Goal: Find specific page/section: Find specific page/section

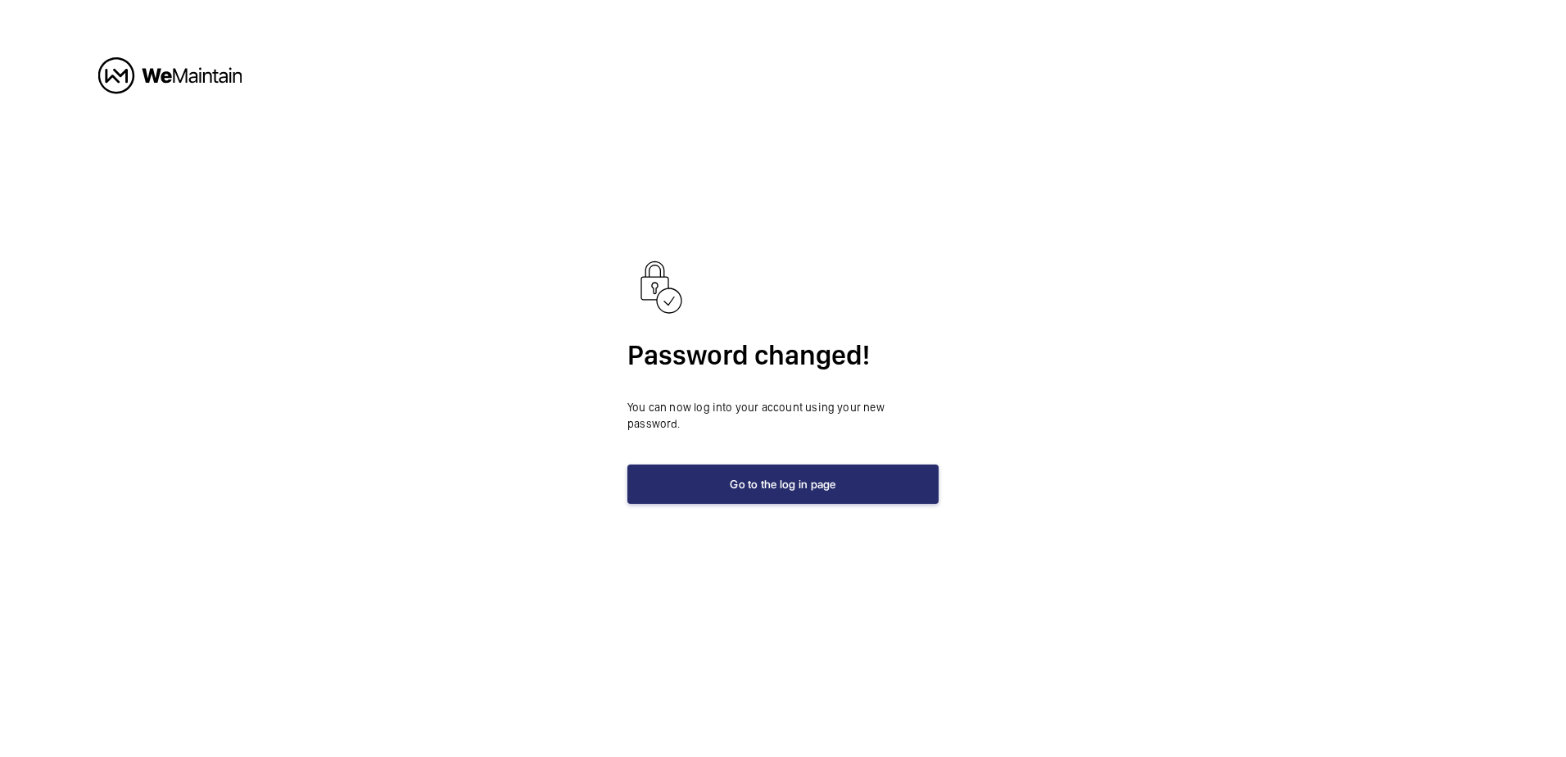
click at [731, 470] on button "Go to the log in page" at bounding box center [783, 484] width 311 height 39
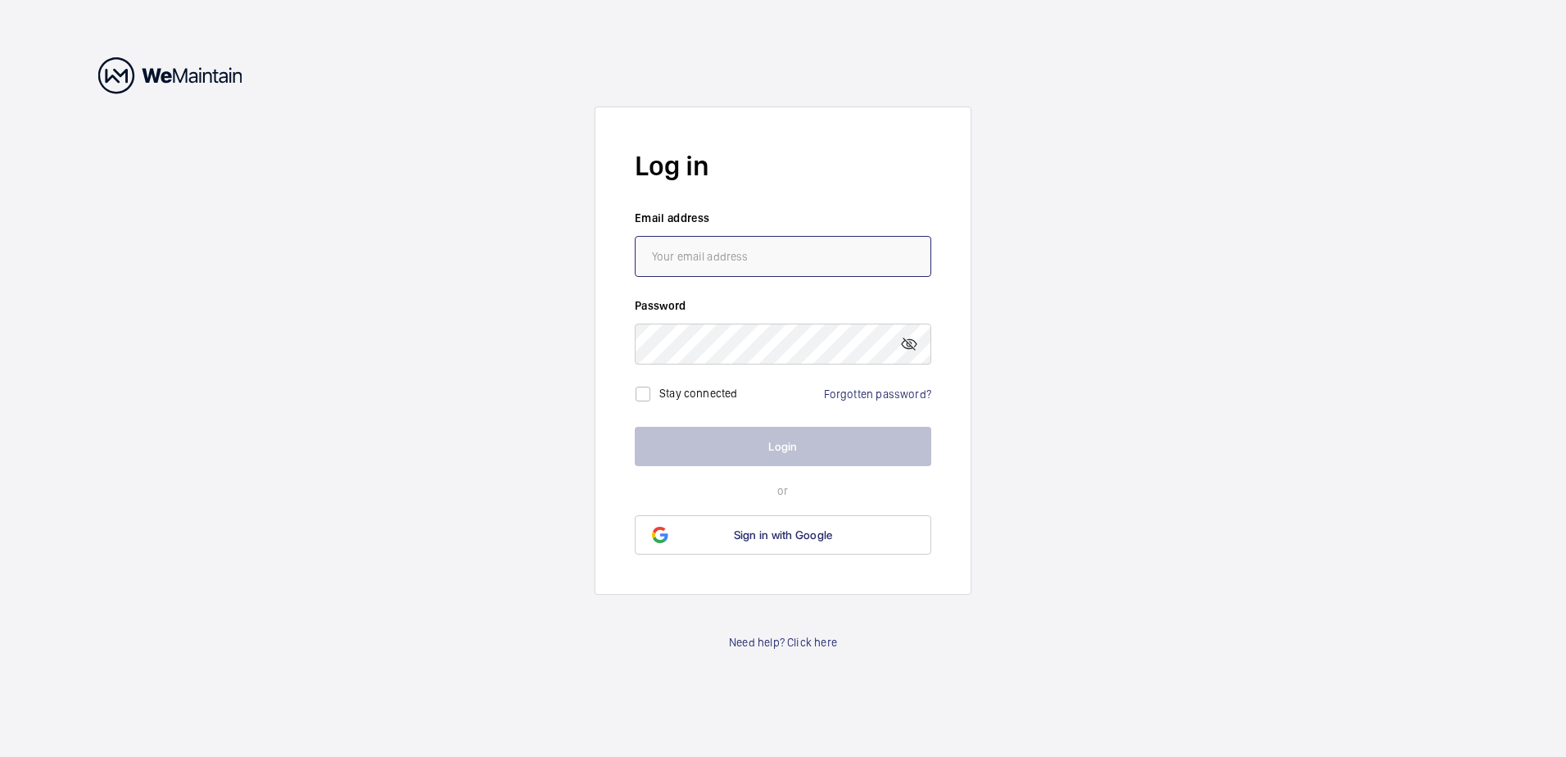
type input "[EMAIL_ADDRESS][DOMAIN_NAME]"
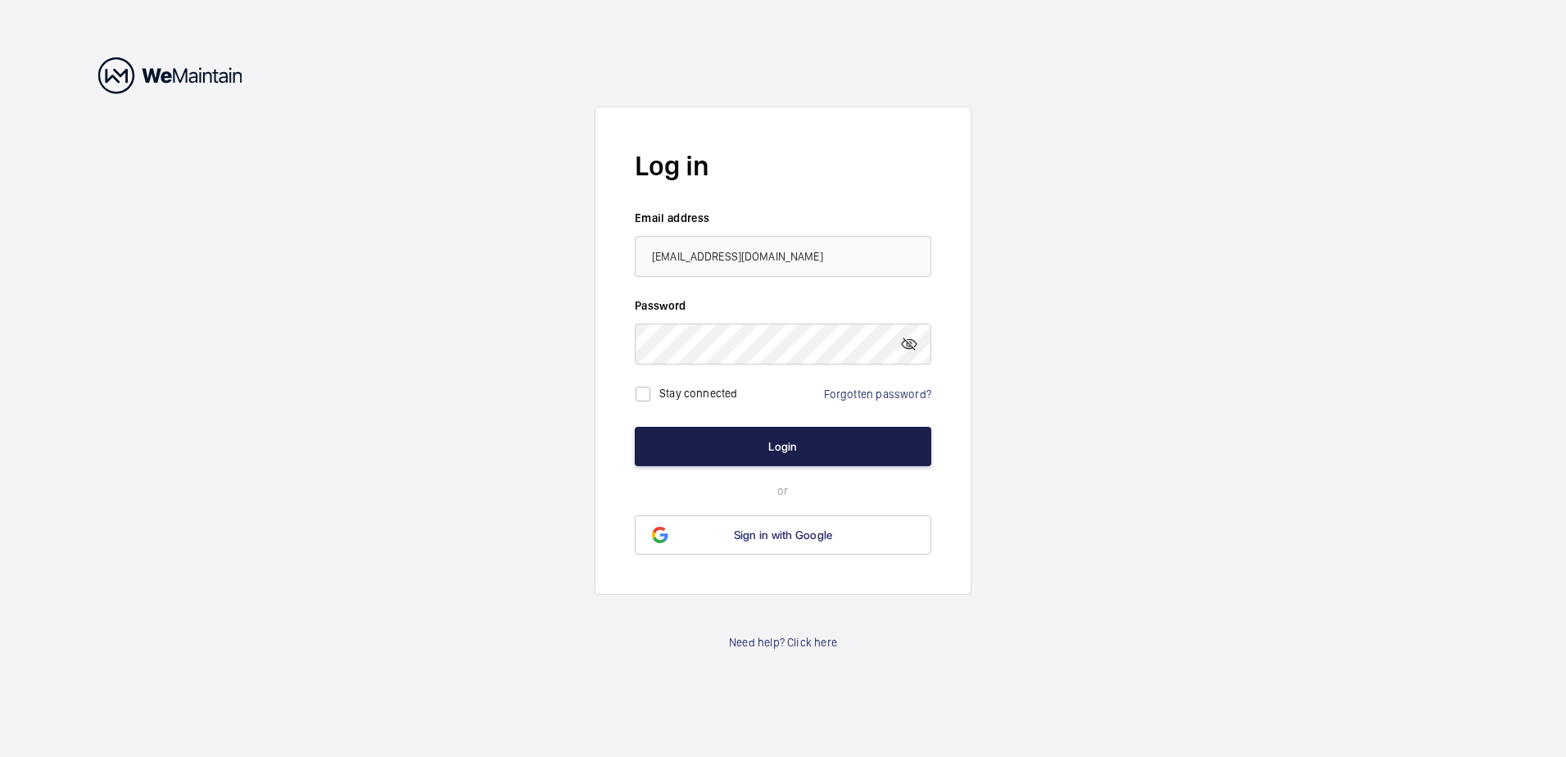
click at [741, 437] on button "Login" at bounding box center [783, 446] width 297 height 39
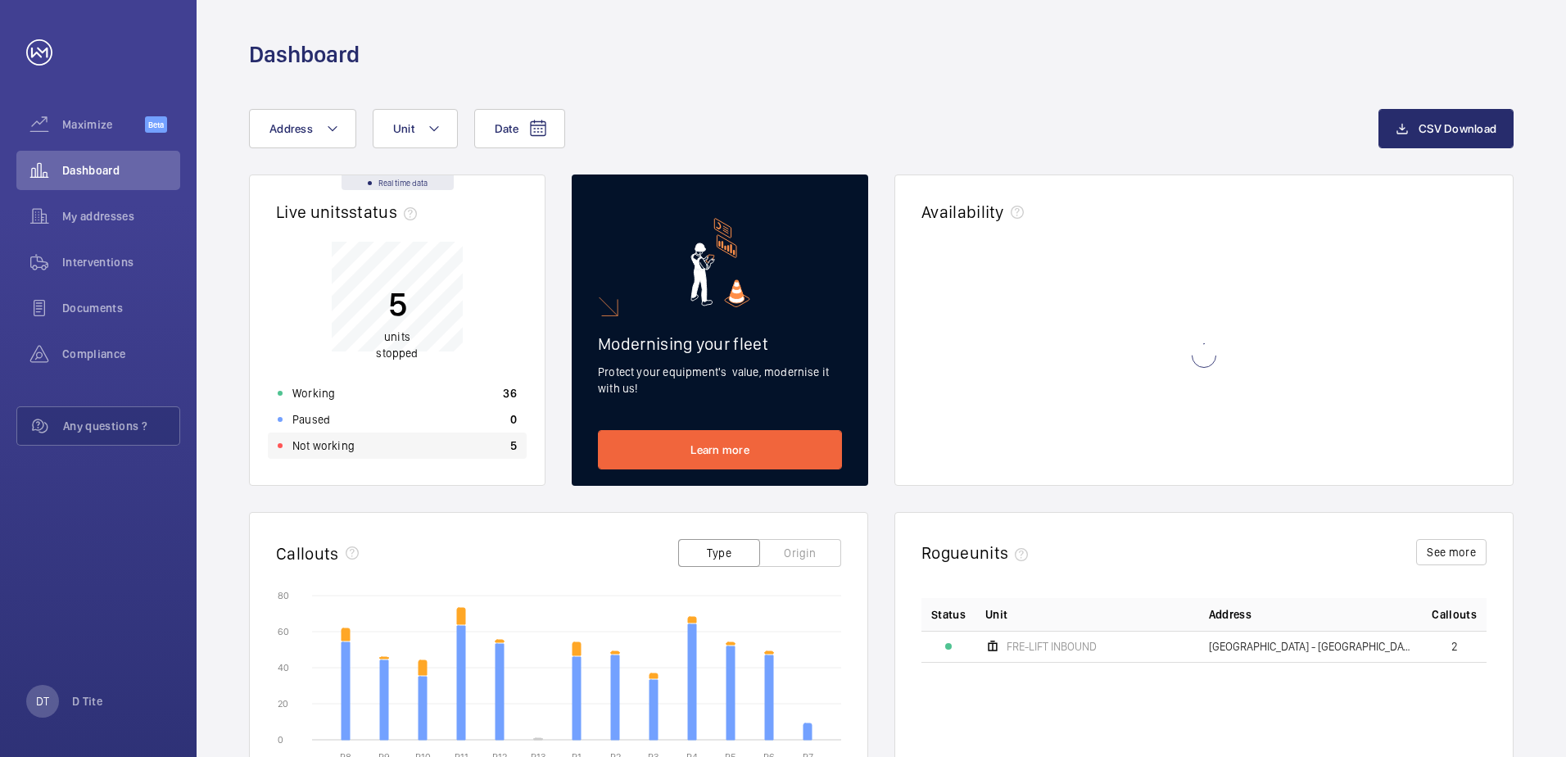
click at [370, 450] on div "Not working 5" at bounding box center [397, 446] width 259 height 26
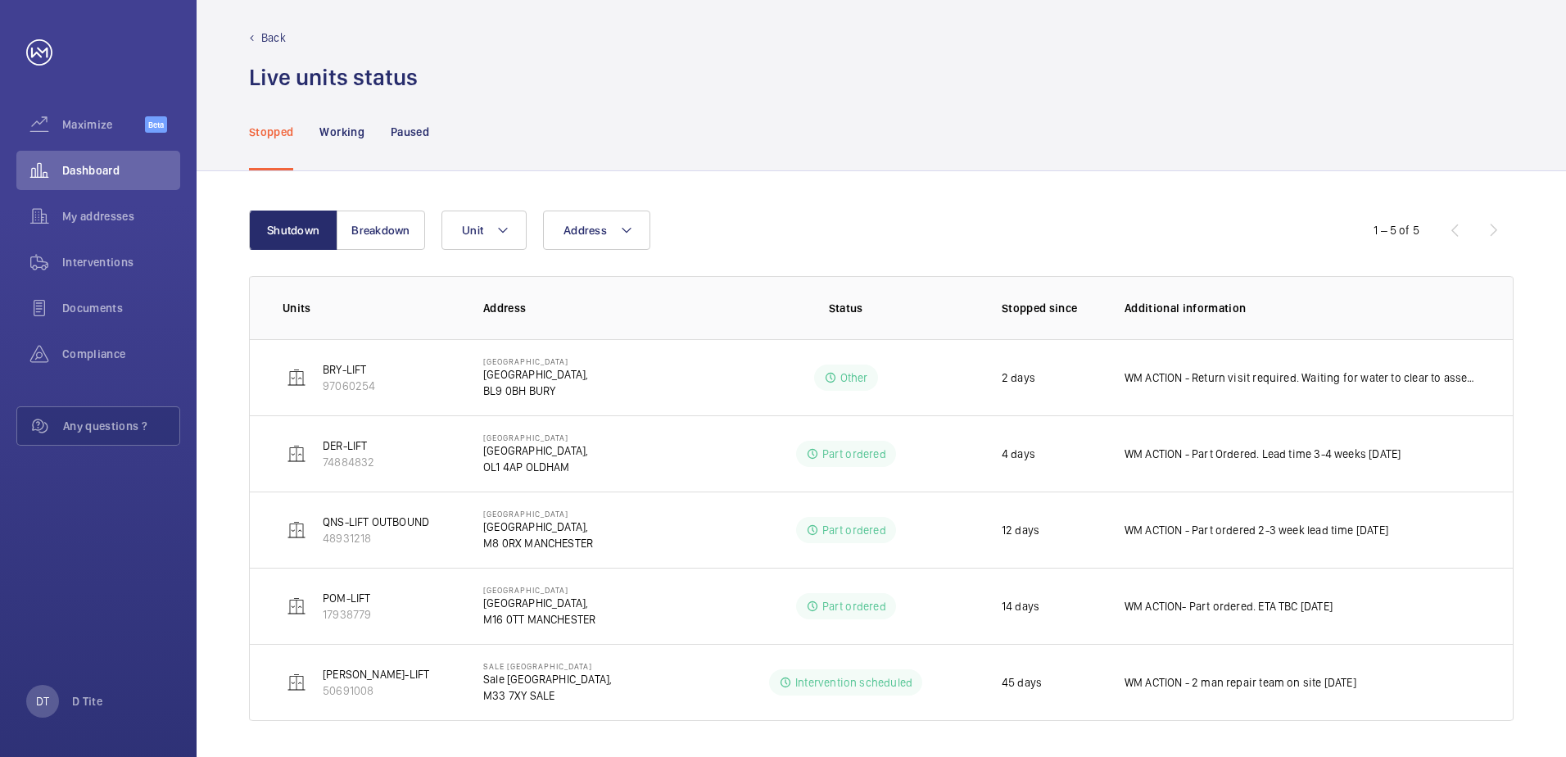
scroll to position [13, 0]
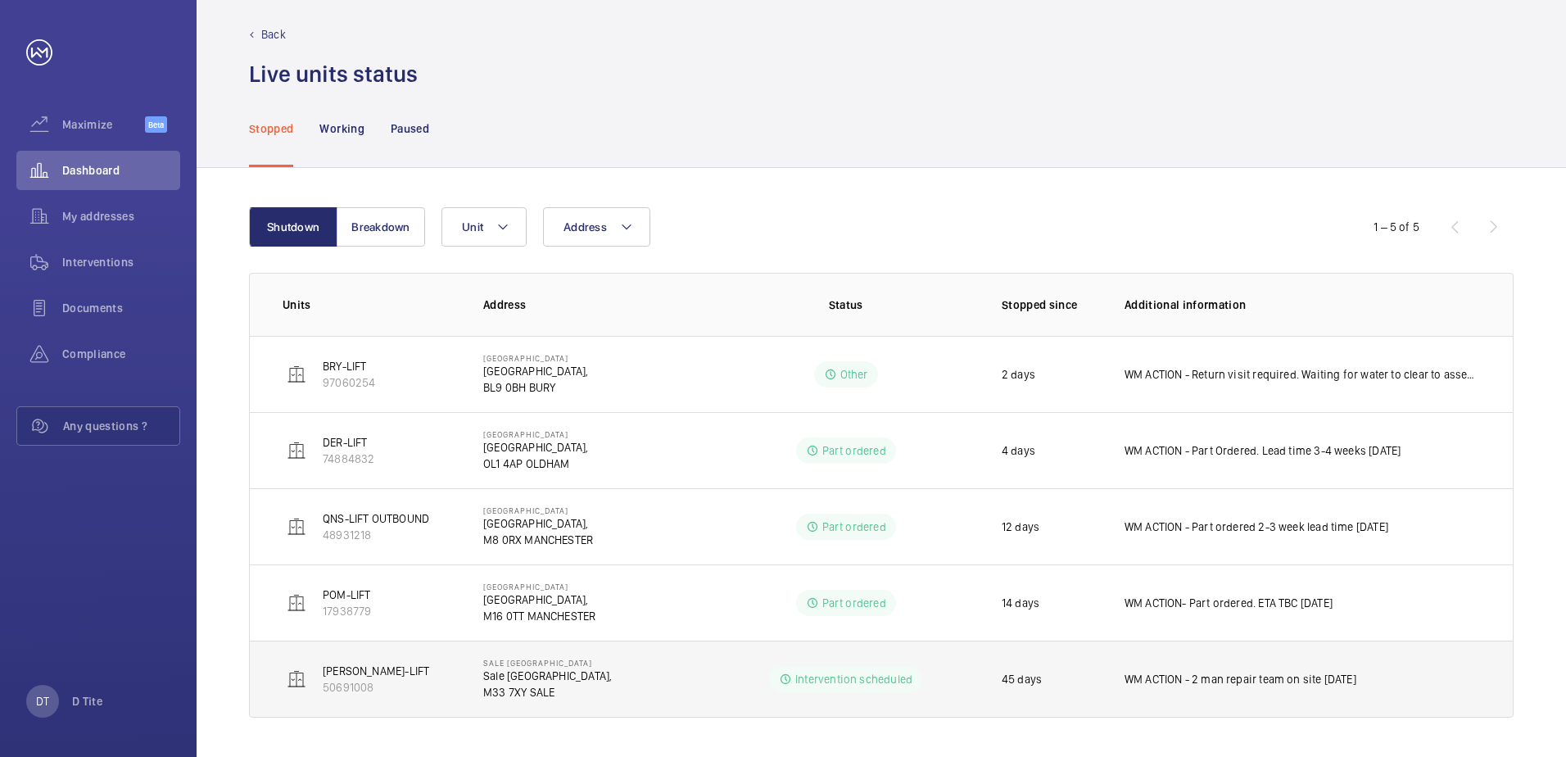
click at [383, 677] on td "[PERSON_NAME]-LIFT 50691008" at bounding box center [353, 679] width 207 height 77
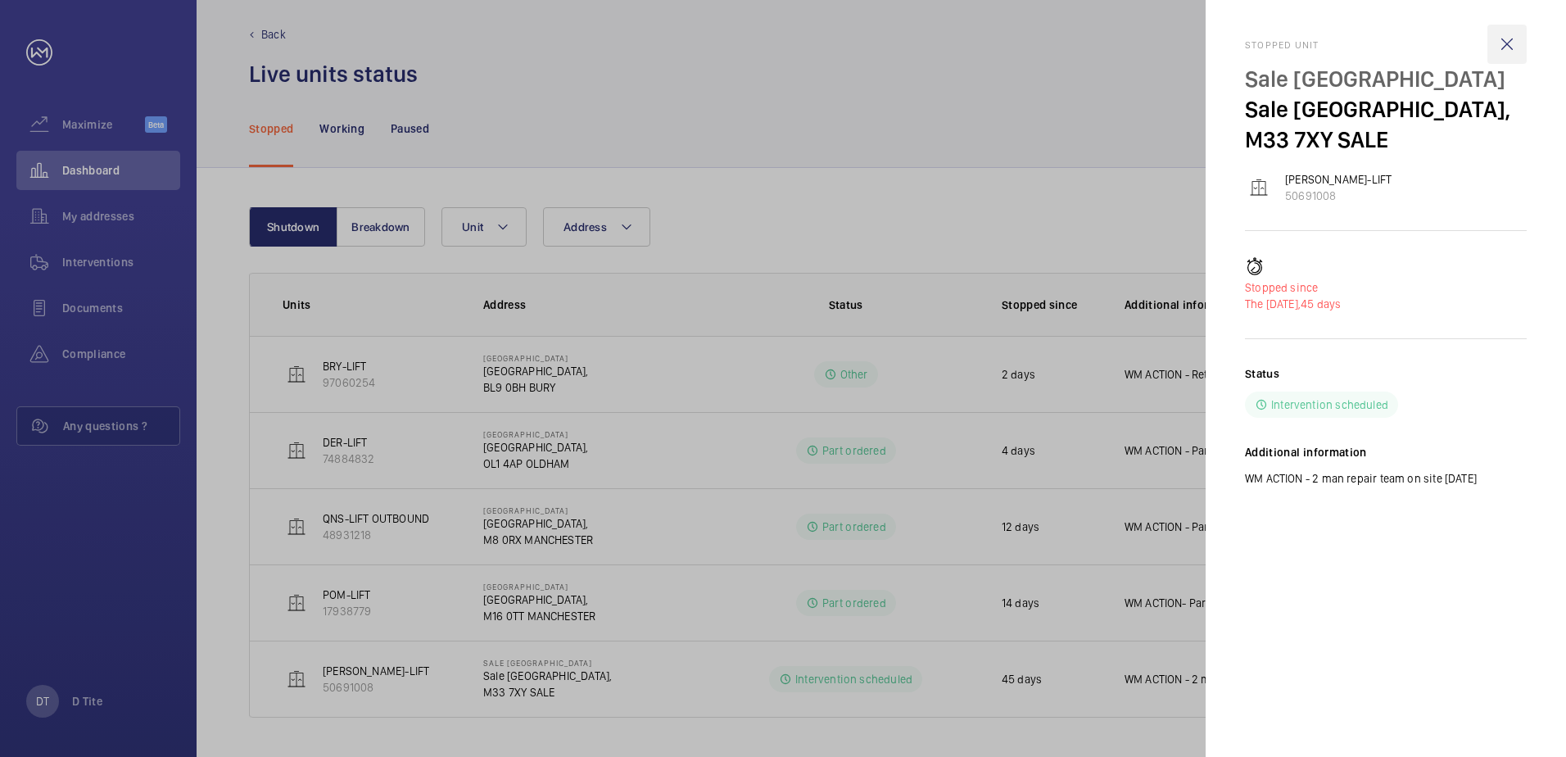
click at [1518, 46] on wm-front-icon-button at bounding box center [1507, 44] width 39 height 39
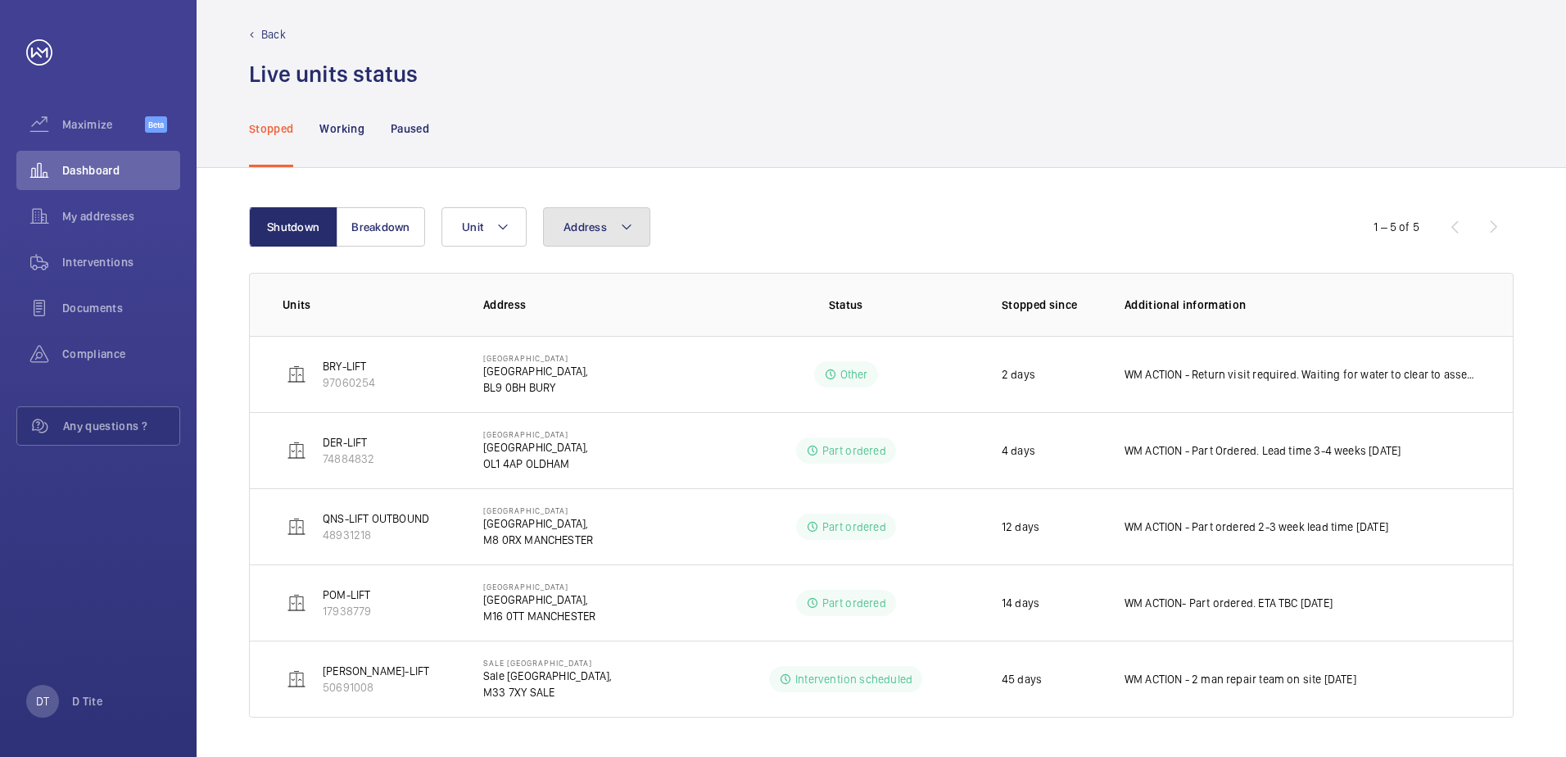
click at [603, 225] on span "Address" at bounding box center [585, 226] width 43 height 13
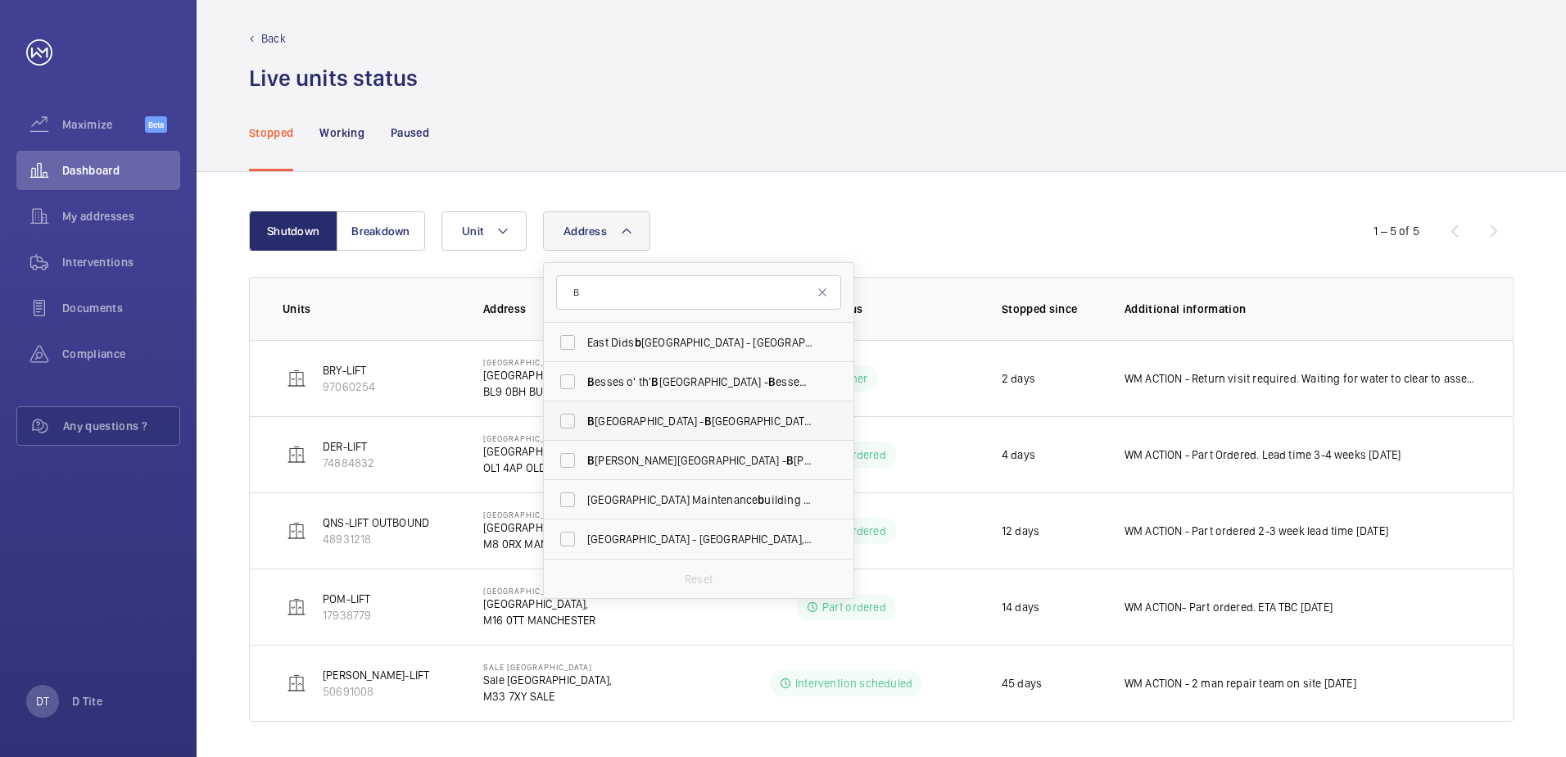
type input "B"
click at [649, 420] on span "[GEOGRAPHIC_DATA] - [GEOGRAPHIC_DATA],, SALE M33 3SD" at bounding box center [699, 421] width 225 height 16
click at [584, 420] on input "[GEOGRAPHIC_DATA] - [GEOGRAPHIC_DATA],, SALE M33 3SD" at bounding box center [567, 421] width 33 height 33
checkbox input "true"
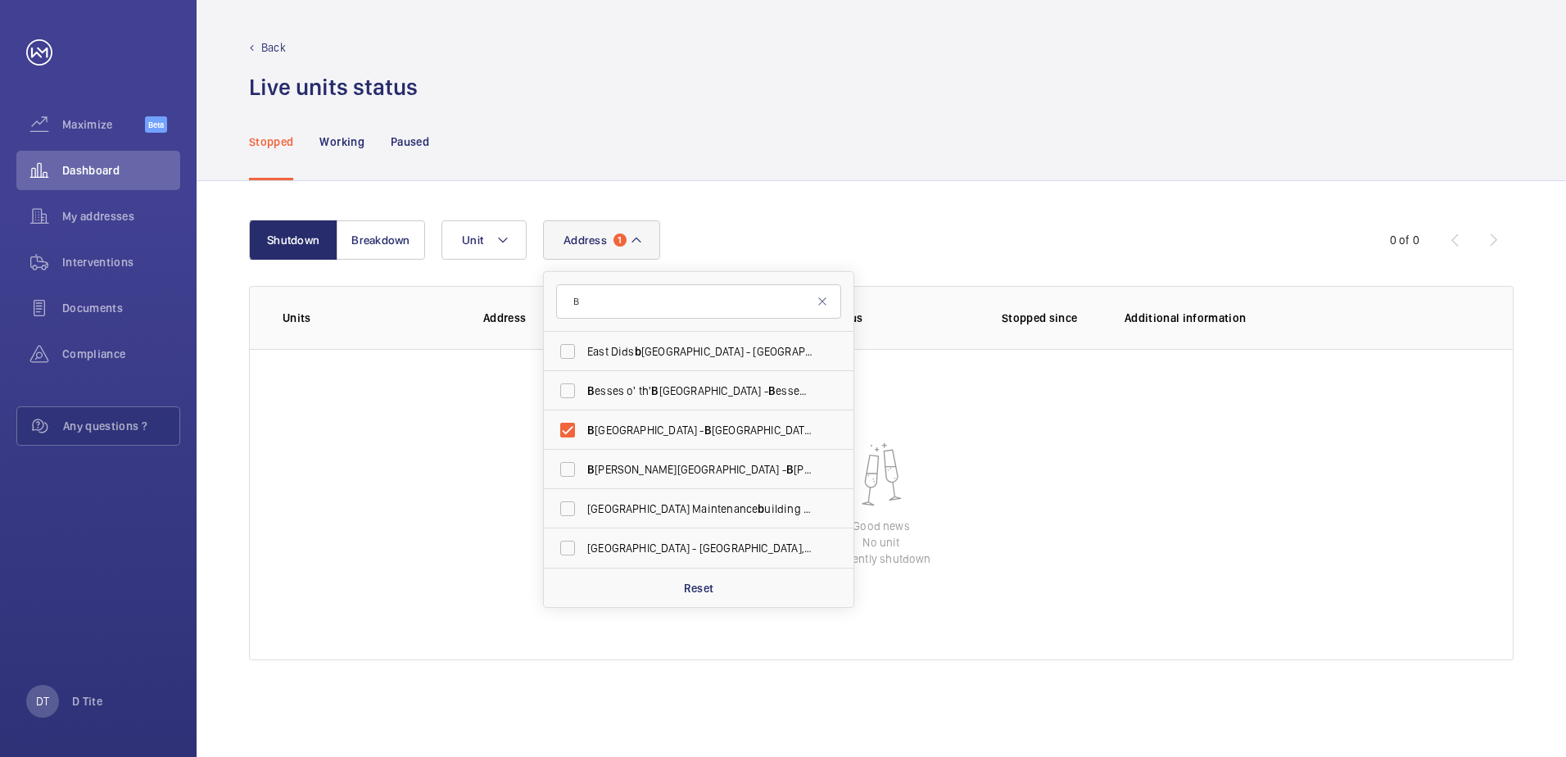
click at [1094, 233] on div "Address [GEOGRAPHIC_DATA] - [GEOGRAPHIC_DATA],, [GEOGRAPHIC_DATA] B esses o' th…" at bounding box center [880, 239] width 876 height 39
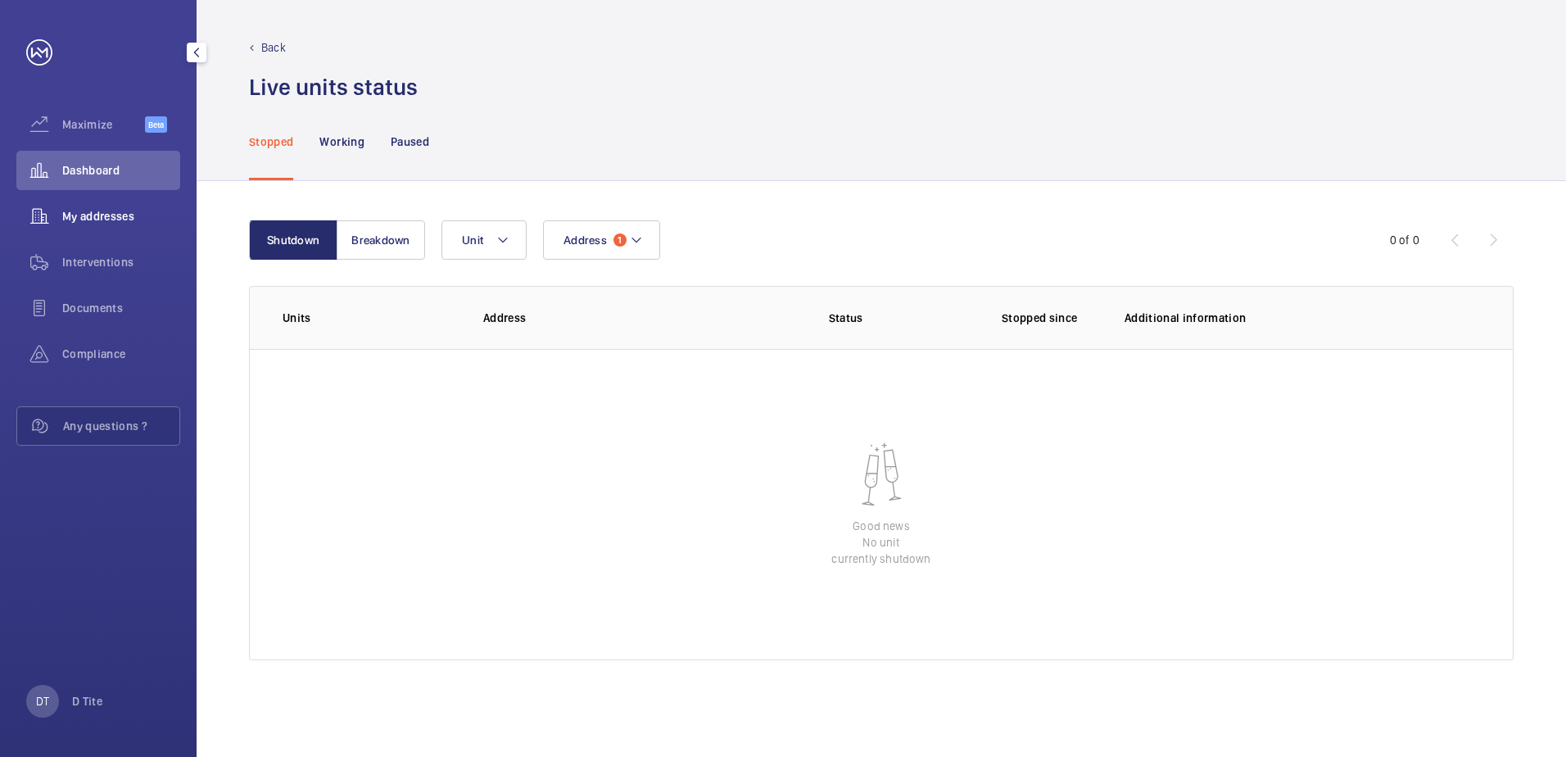
click at [102, 211] on span "My addresses" at bounding box center [121, 216] width 118 height 16
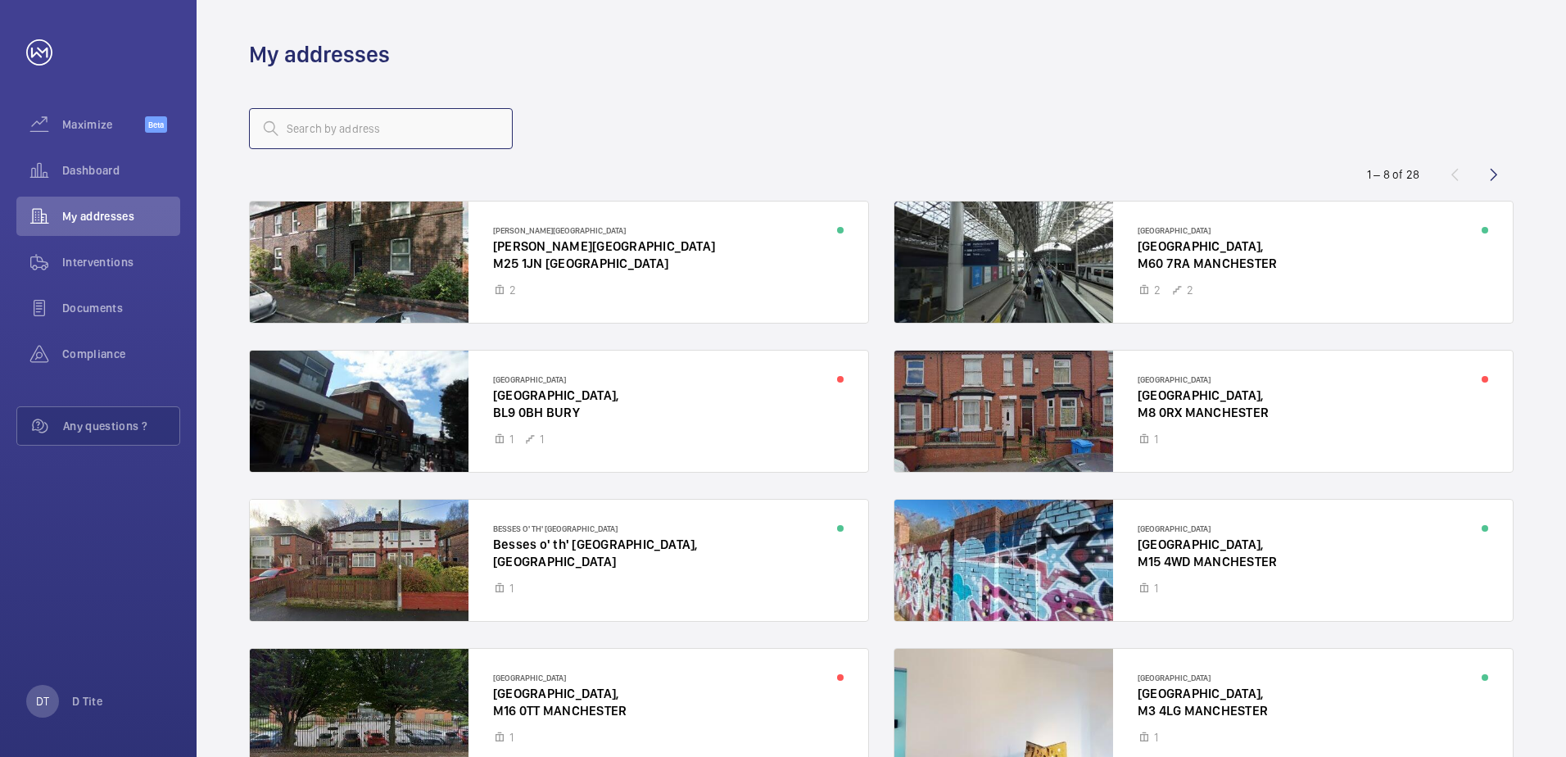
click at [417, 125] on input "text" at bounding box center [381, 128] width 264 height 41
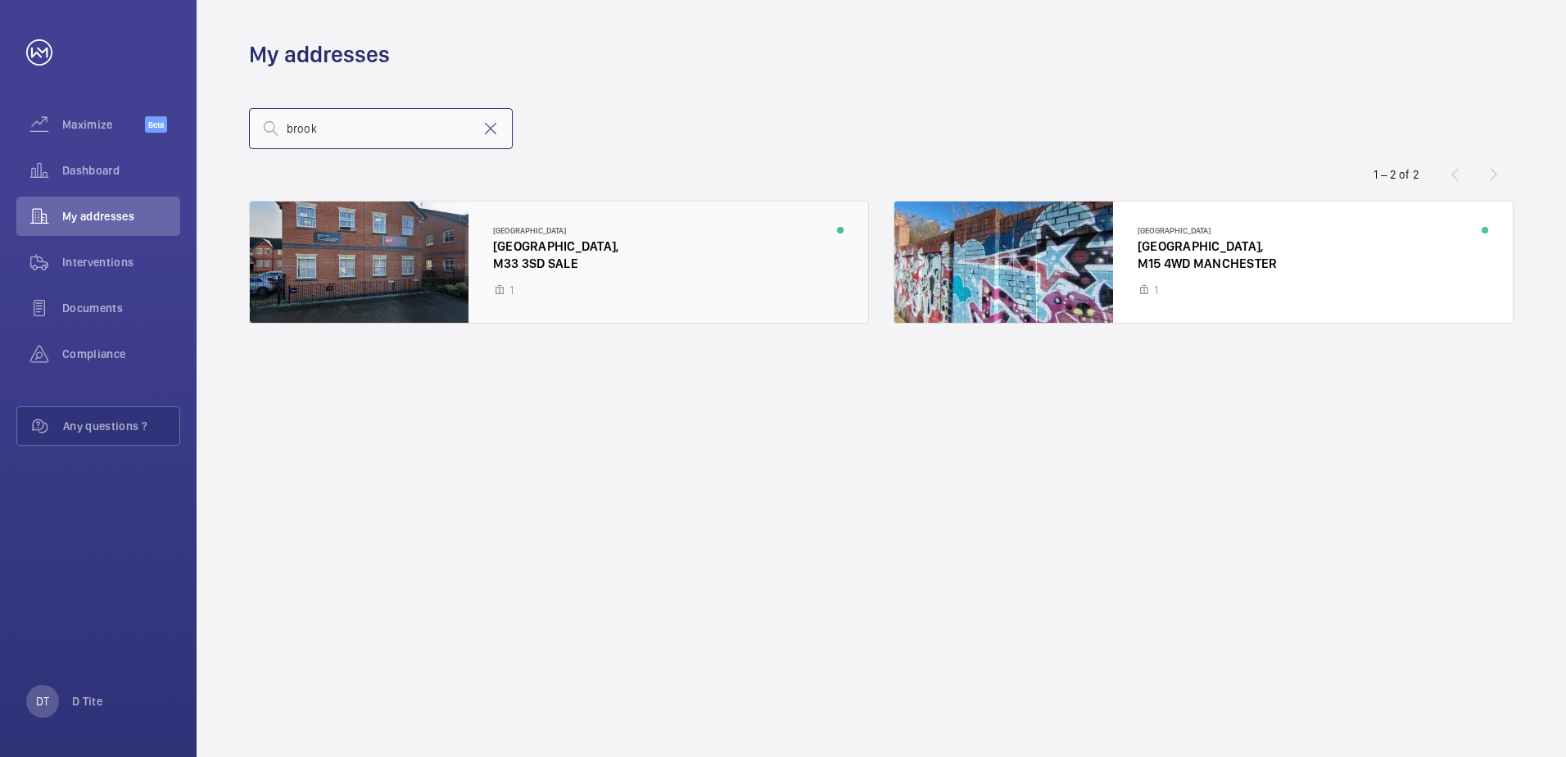
type input "brook"
click at [605, 261] on div at bounding box center [559, 262] width 619 height 121
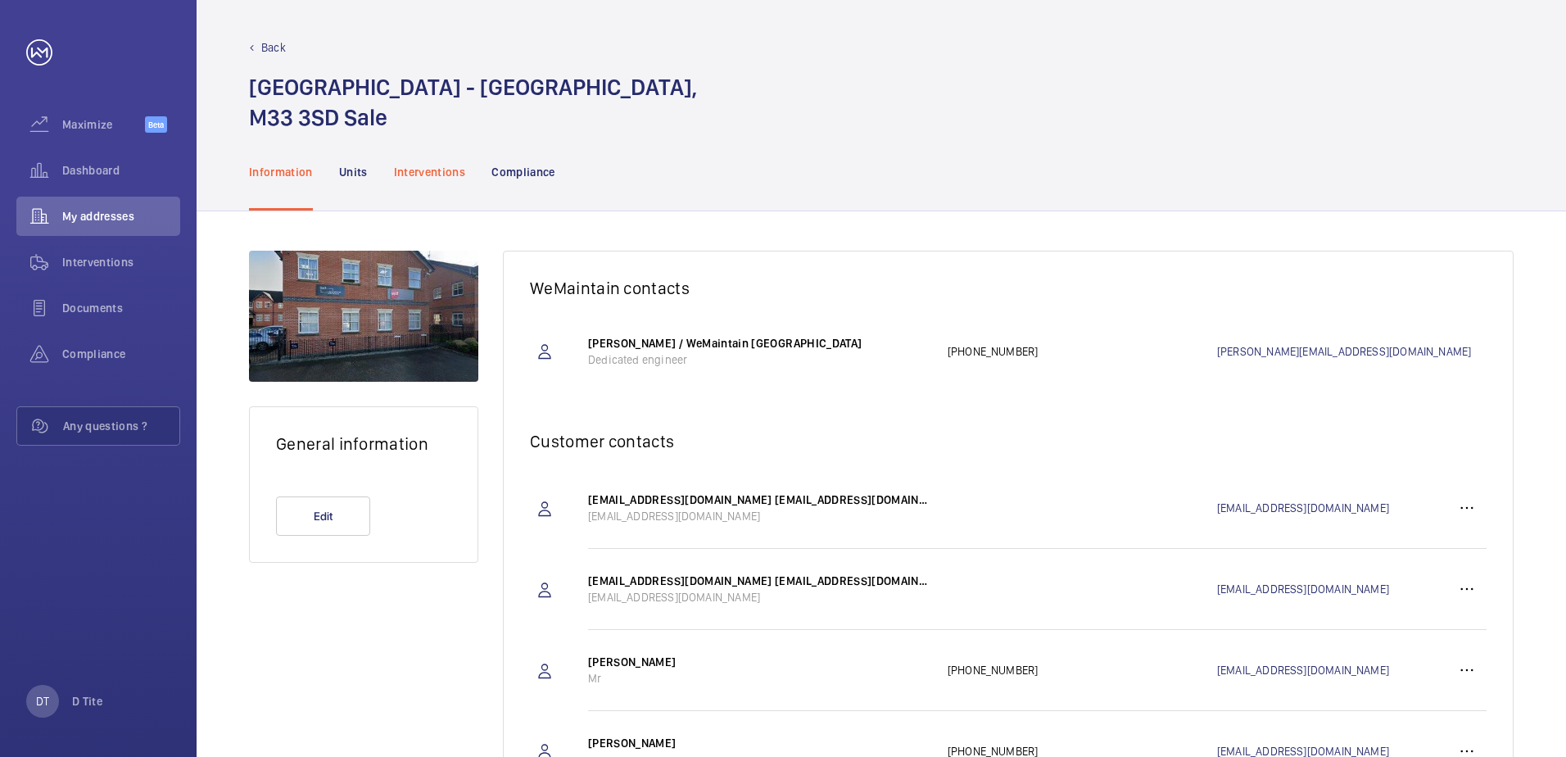
click at [440, 165] on p "Interventions" at bounding box center [430, 172] width 72 height 16
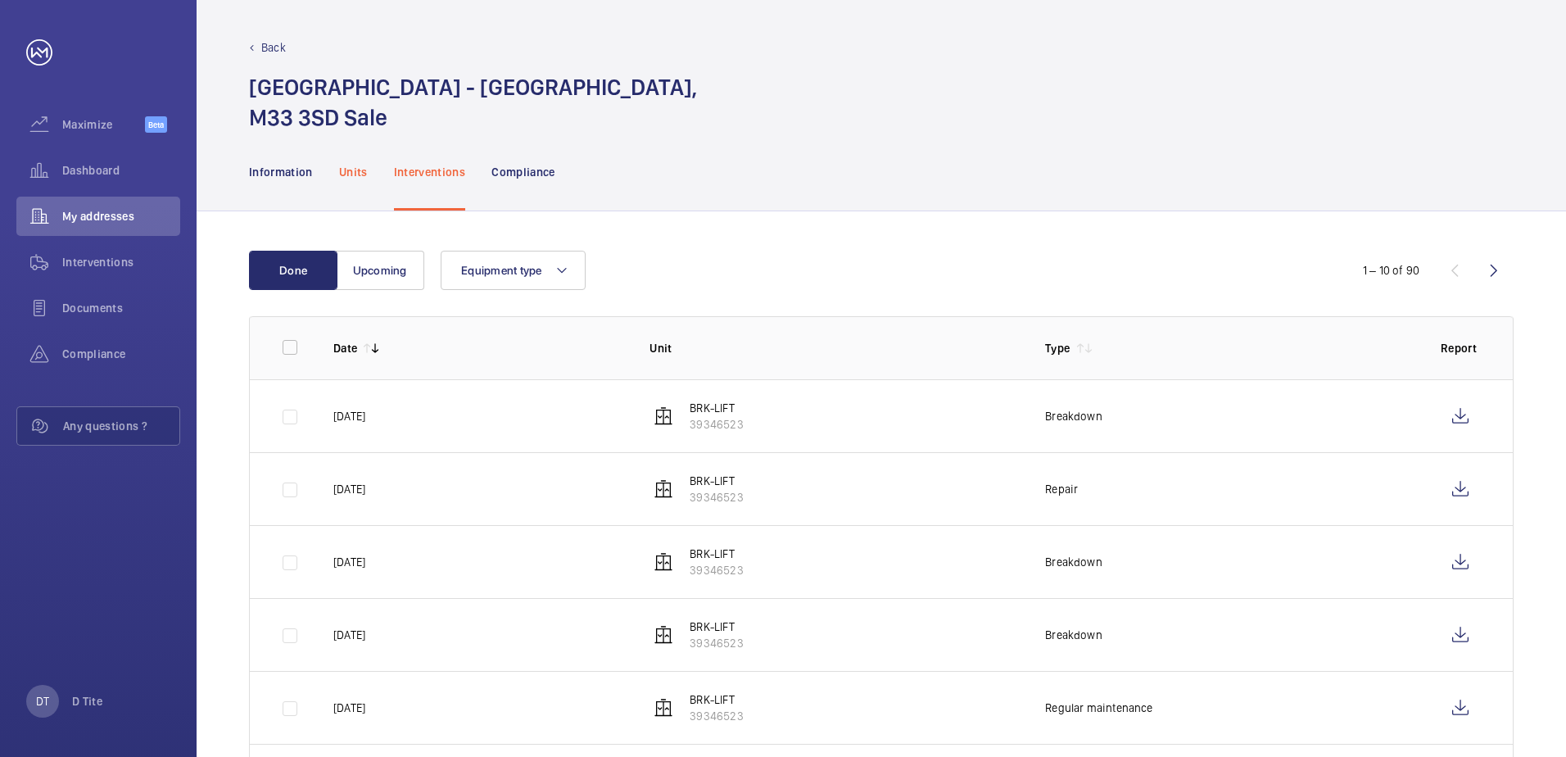
click at [356, 170] on p "Units" at bounding box center [353, 172] width 29 height 16
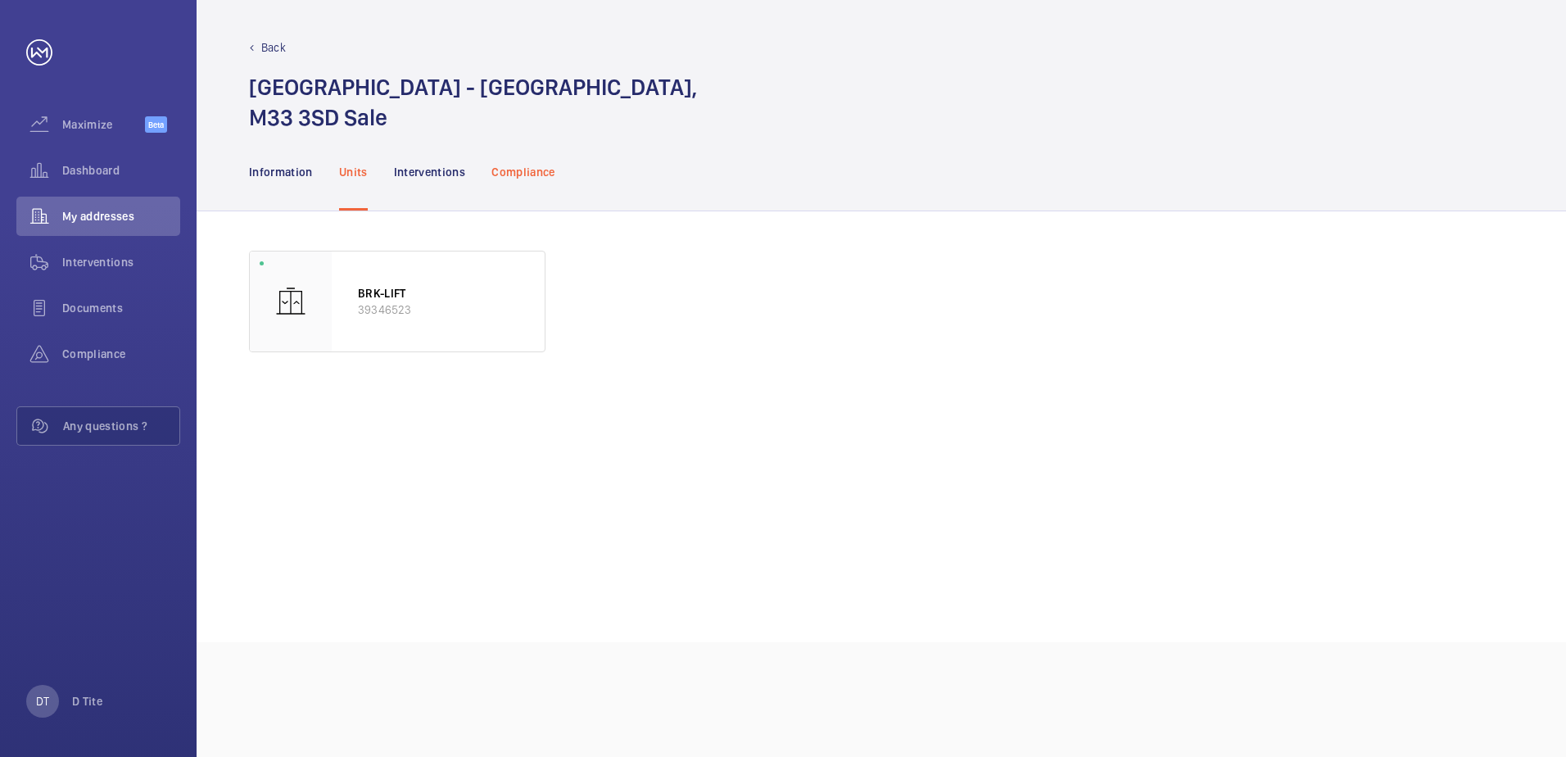
click at [513, 173] on p "Compliance" at bounding box center [524, 172] width 64 height 16
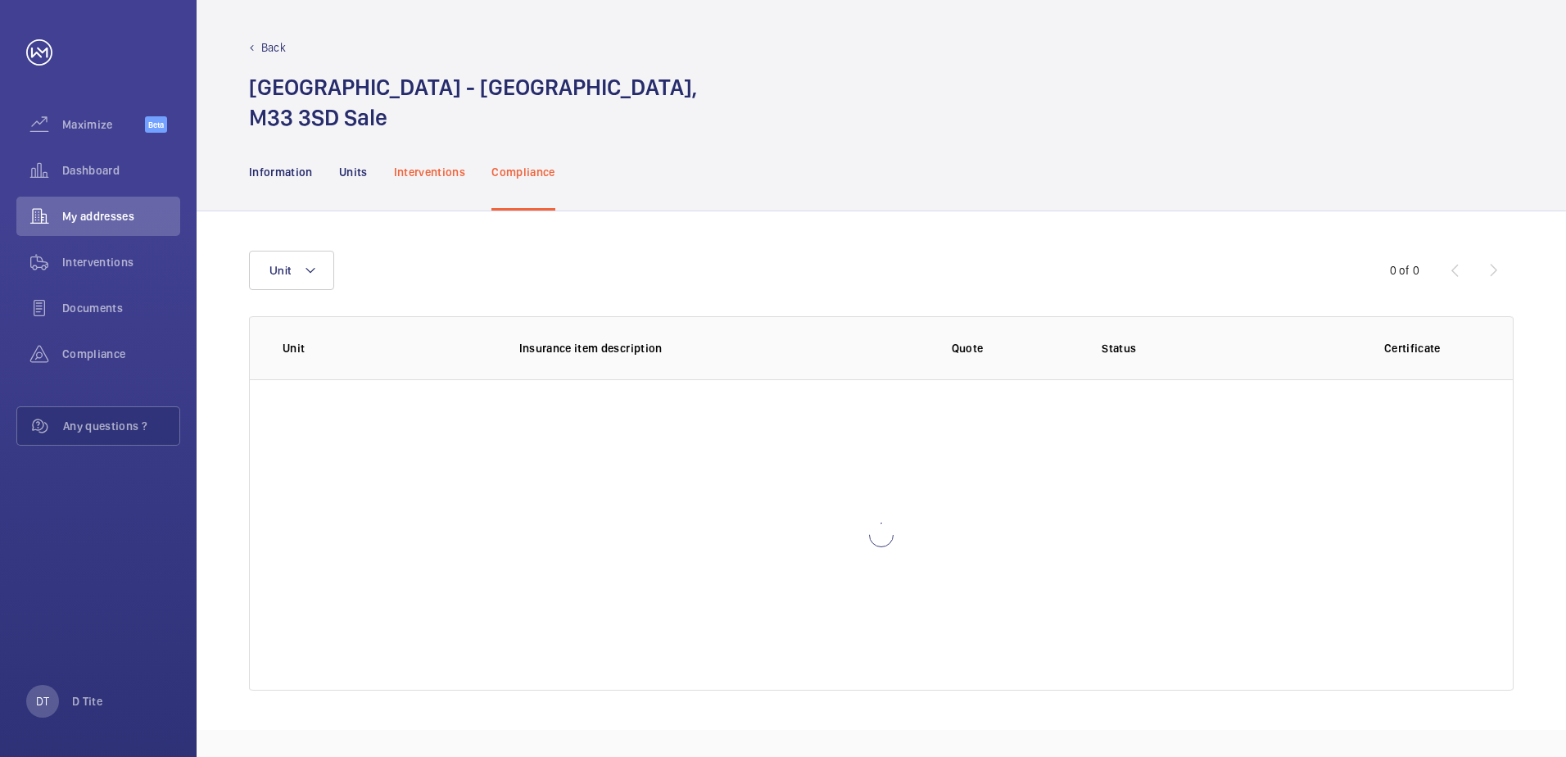
click at [407, 179] on p "Interventions" at bounding box center [430, 172] width 72 height 16
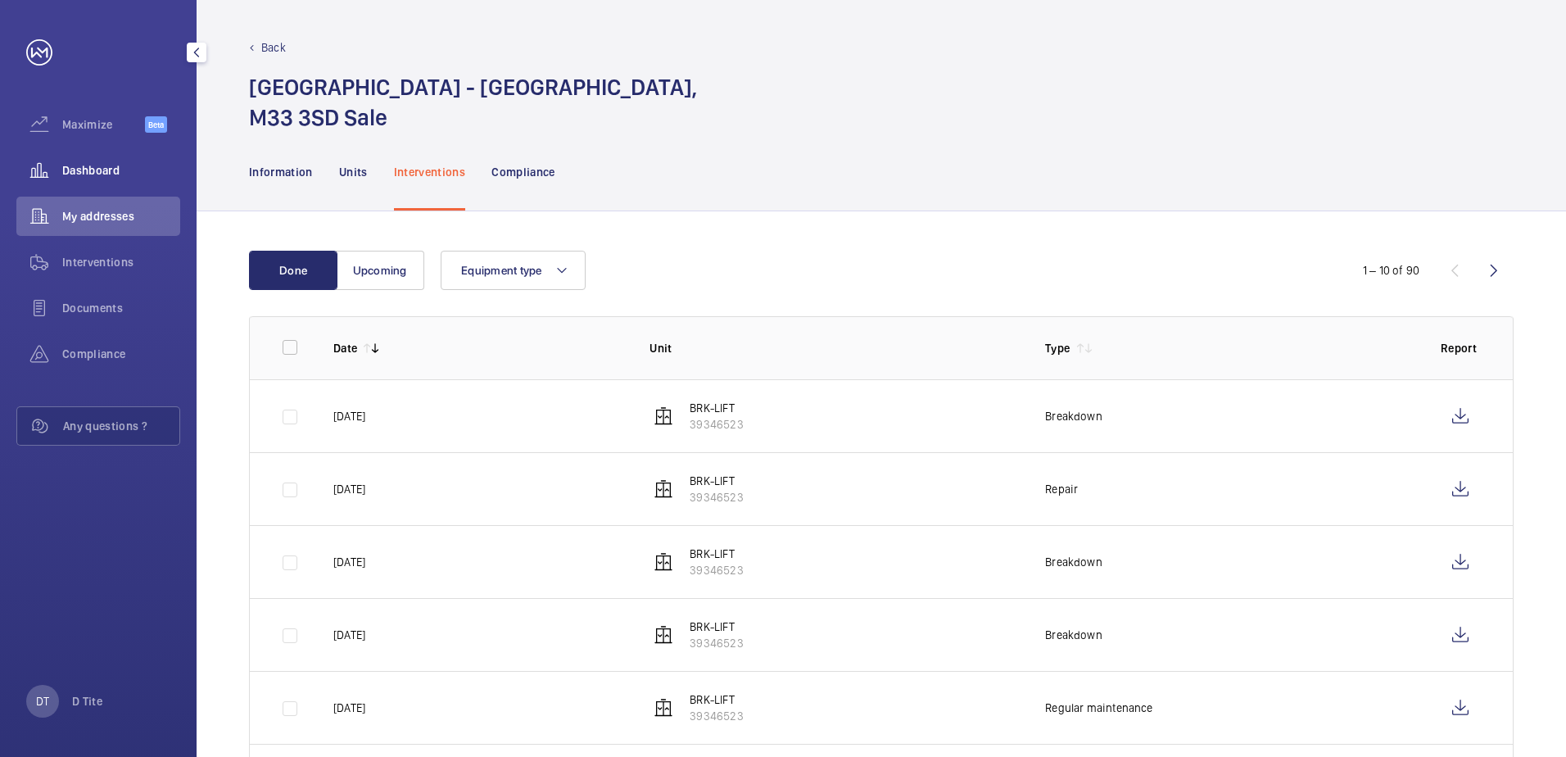
click at [102, 169] on span "Dashboard" at bounding box center [121, 170] width 118 height 16
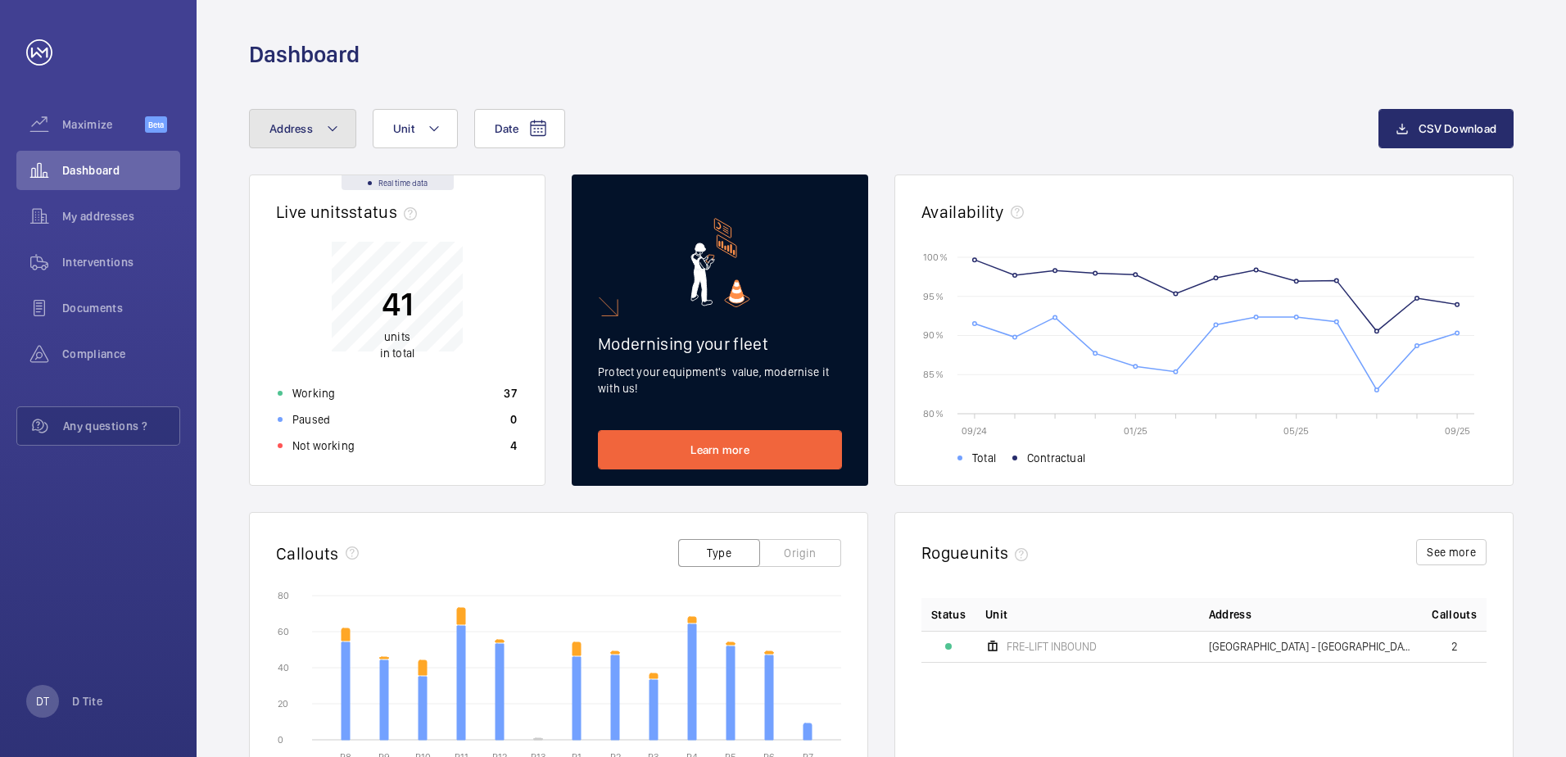
click at [283, 124] on span "Address" at bounding box center [291, 128] width 43 height 13
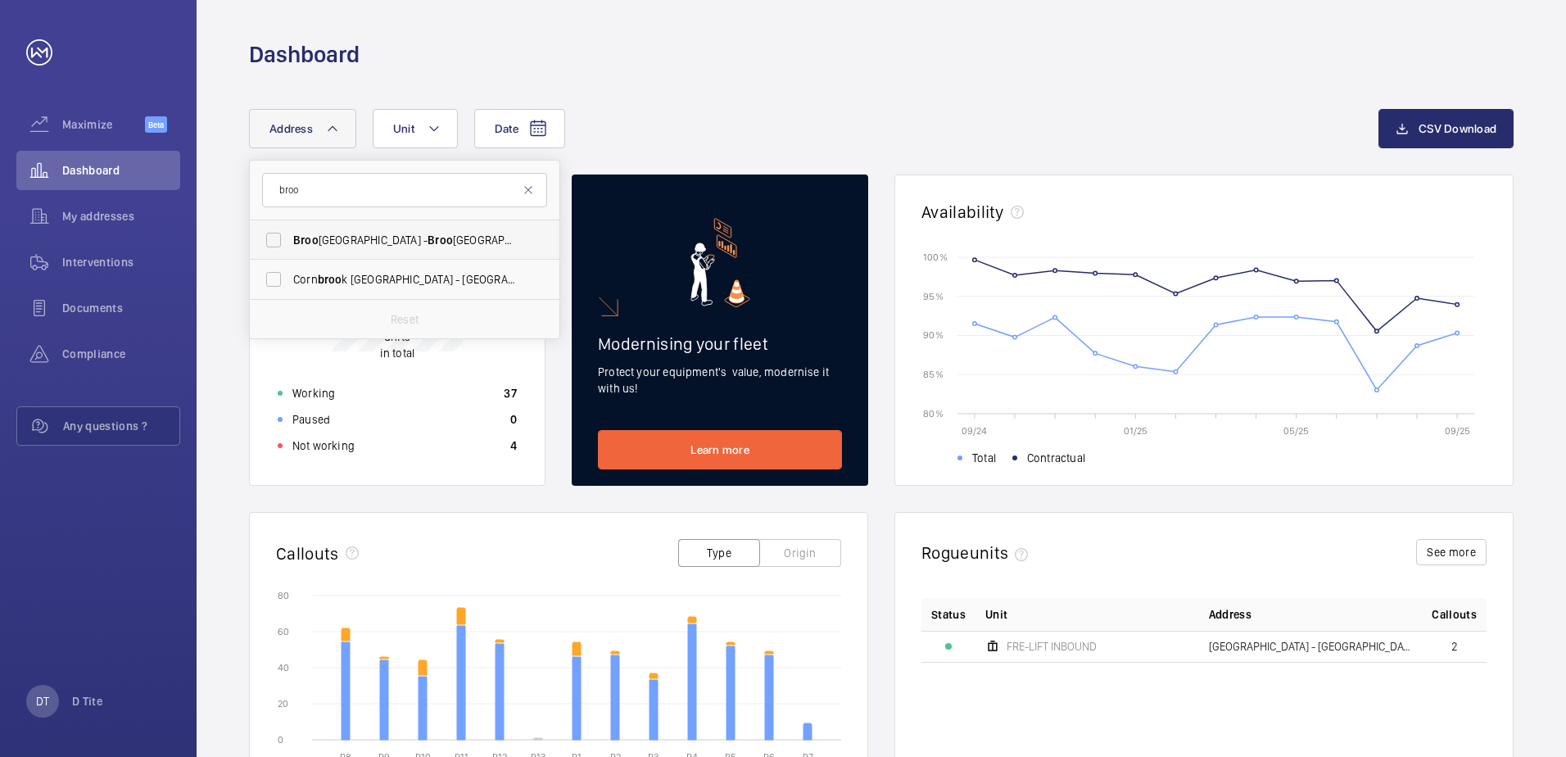
type input "broo"
click at [451, 240] on span "Broo" at bounding box center [440, 239] width 25 height 13
click at [290, 240] on input "Broo klands Railway Station - [GEOGRAPHIC_DATA],, SALE M33 3SD" at bounding box center [273, 240] width 33 height 33
checkbox input "true"
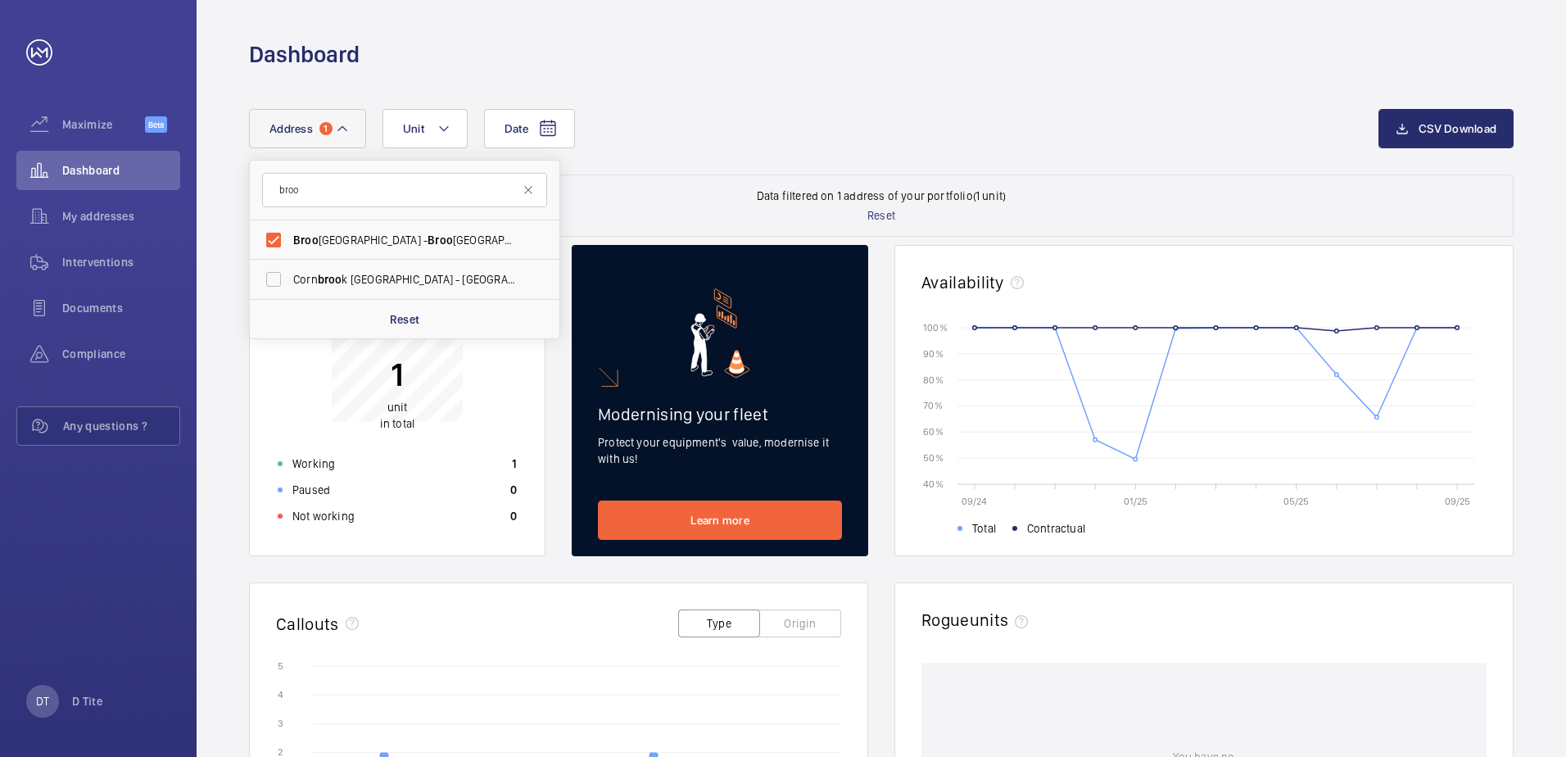
click at [664, 202] on wm-front-dashboard-filters-results "Data filtered on 1 address of your portfolio (1 unit) Reset" at bounding box center [881, 206] width 1265 height 62
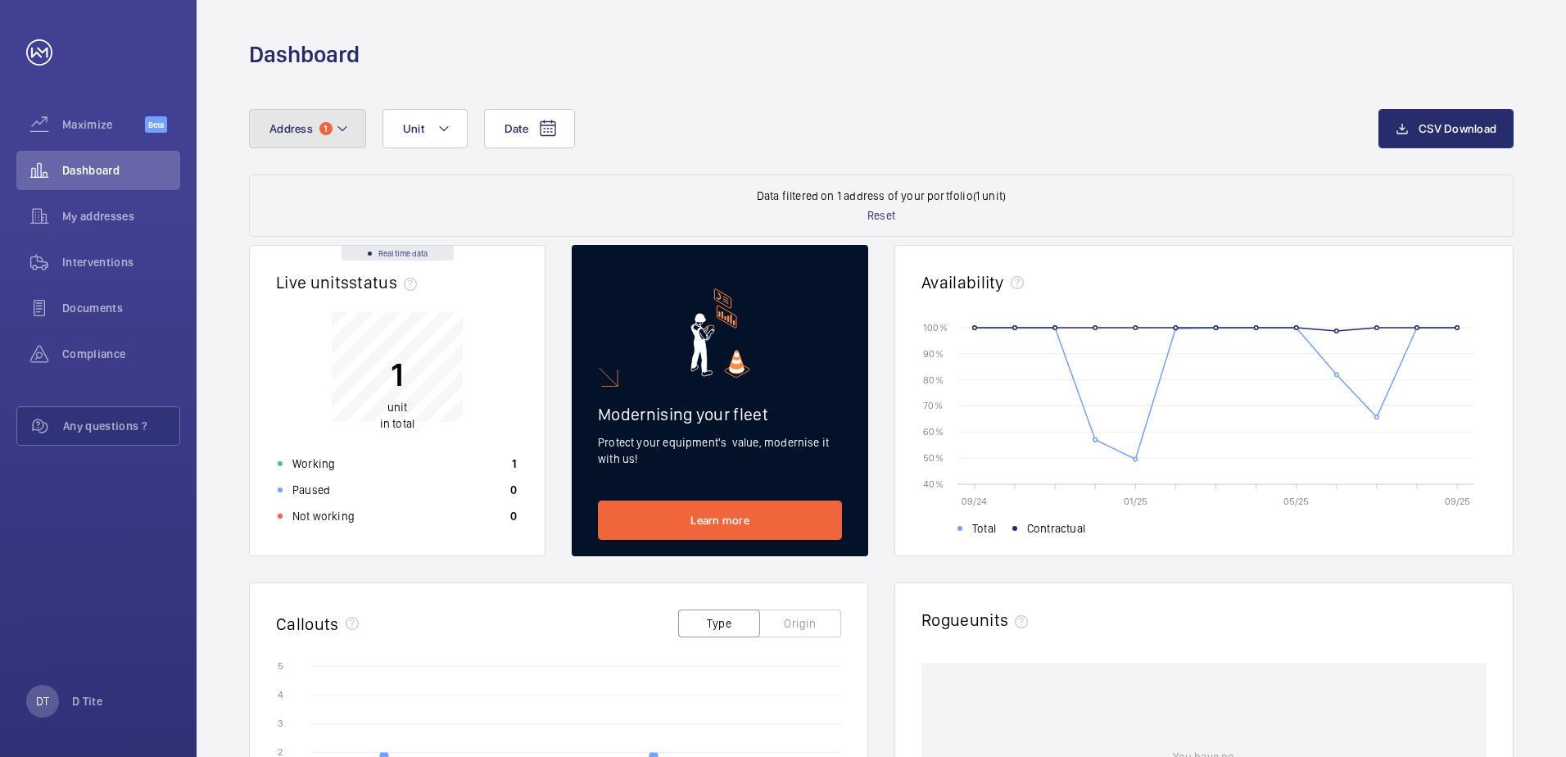
click at [356, 127] on button "Address 1" at bounding box center [307, 128] width 117 height 39
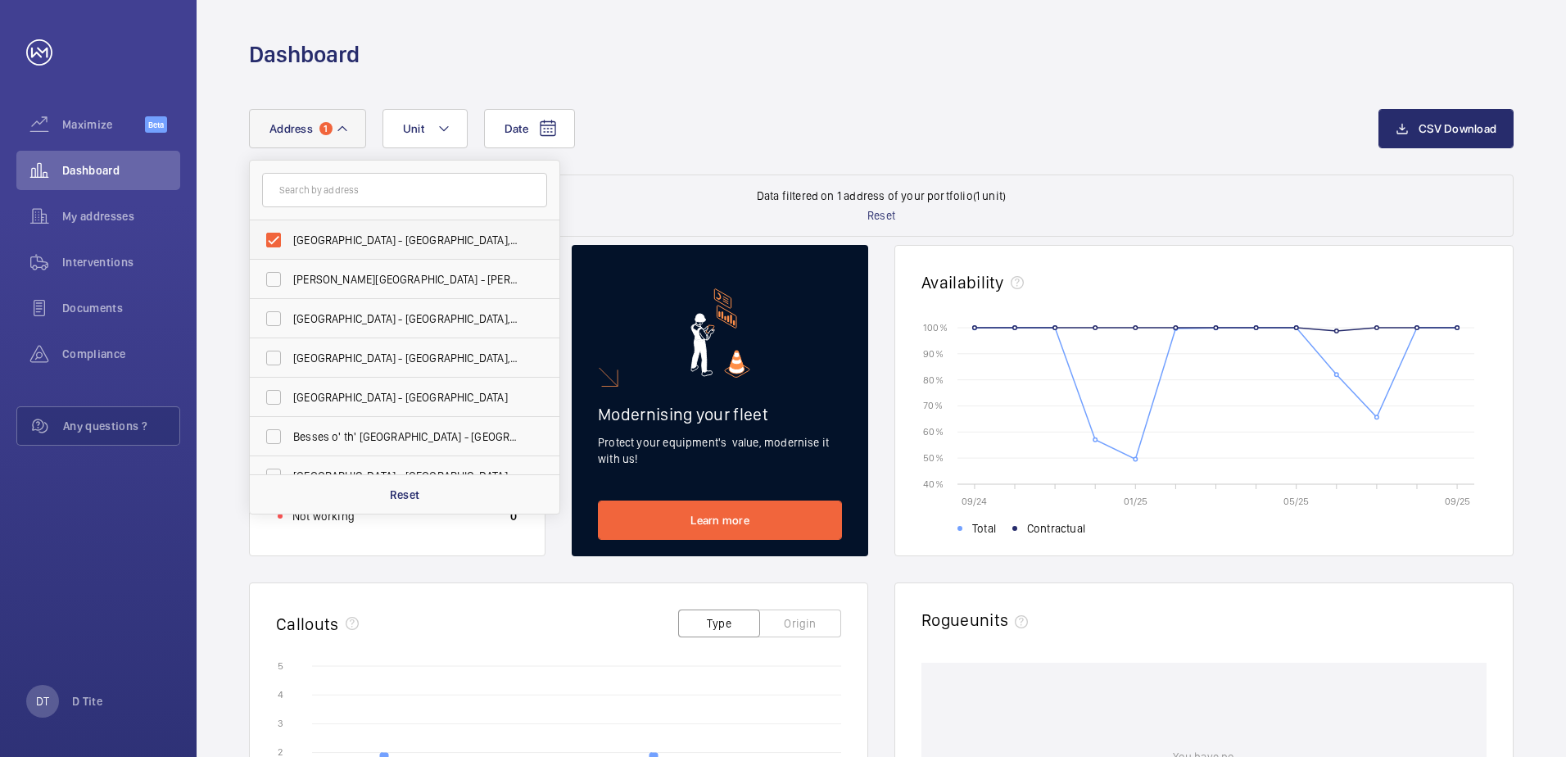
click at [366, 243] on span "[GEOGRAPHIC_DATA] - [GEOGRAPHIC_DATA],, SALE M33 3SD" at bounding box center [405, 240] width 225 height 16
click at [290, 243] on input "[GEOGRAPHIC_DATA] - [GEOGRAPHIC_DATA],, SALE M33 3SD" at bounding box center [273, 240] width 33 height 33
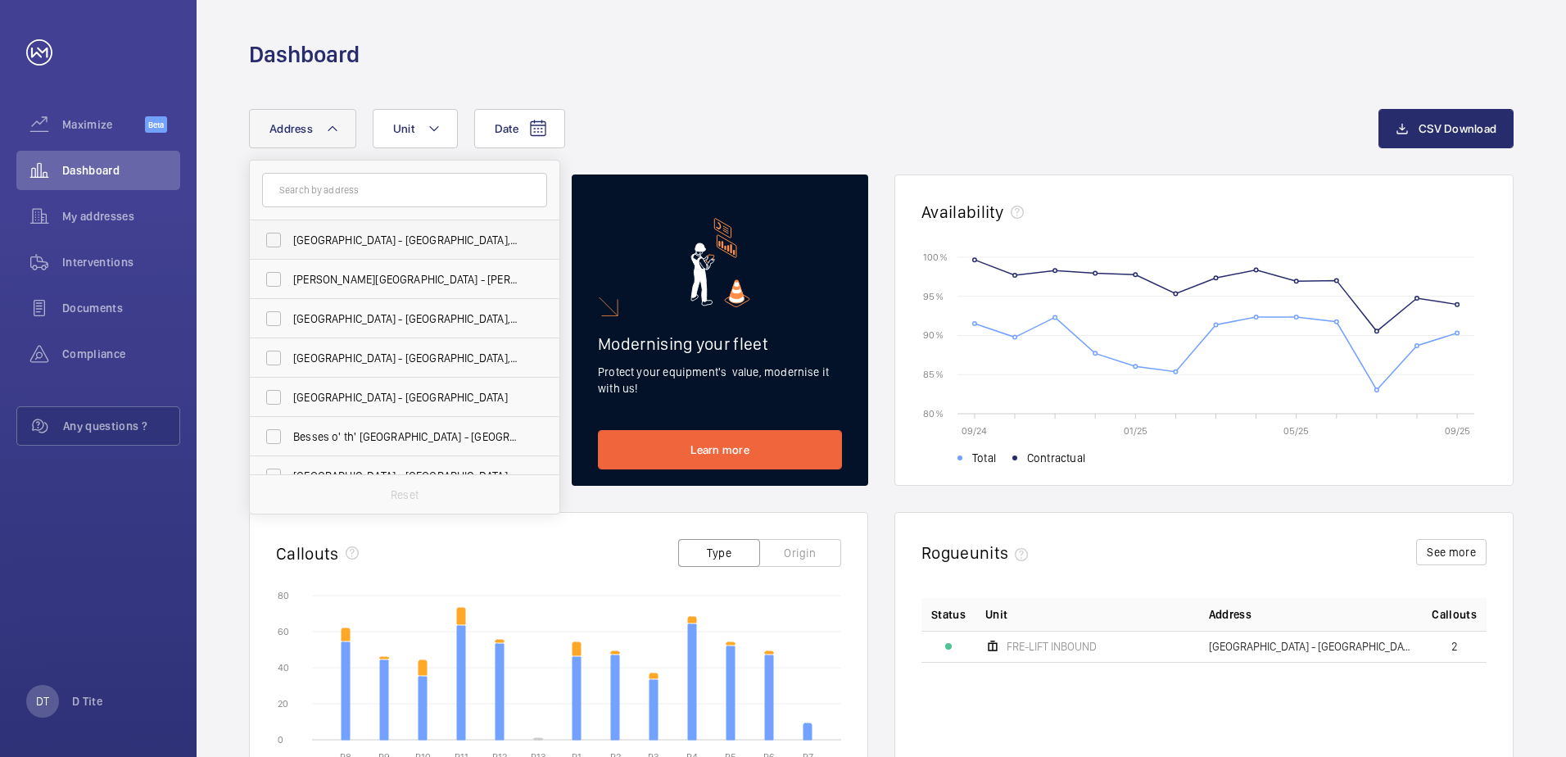
click at [365, 243] on span "[GEOGRAPHIC_DATA] - [GEOGRAPHIC_DATA],, SALE M33 3SD" at bounding box center [405, 240] width 225 height 16
click at [290, 243] on input "[GEOGRAPHIC_DATA] - [GEOGRAPHIC_DATA],, SALE M33 3SD" at bounding box center [273, 240] width 33 height 33
checkbox input "true"
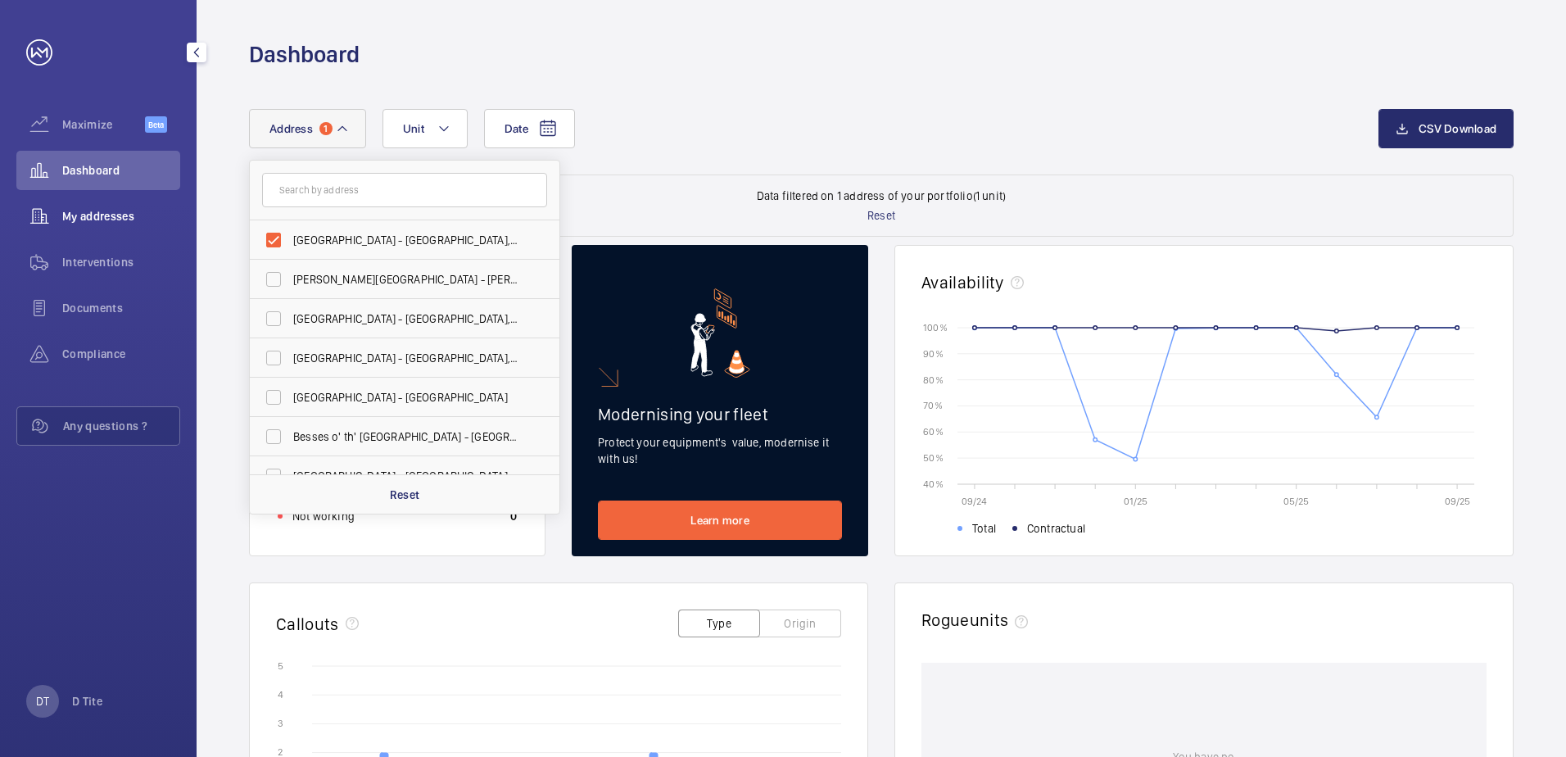
click at [133, 208] on span "My addresses" at bounding box center [121, 216] width 118 height 16
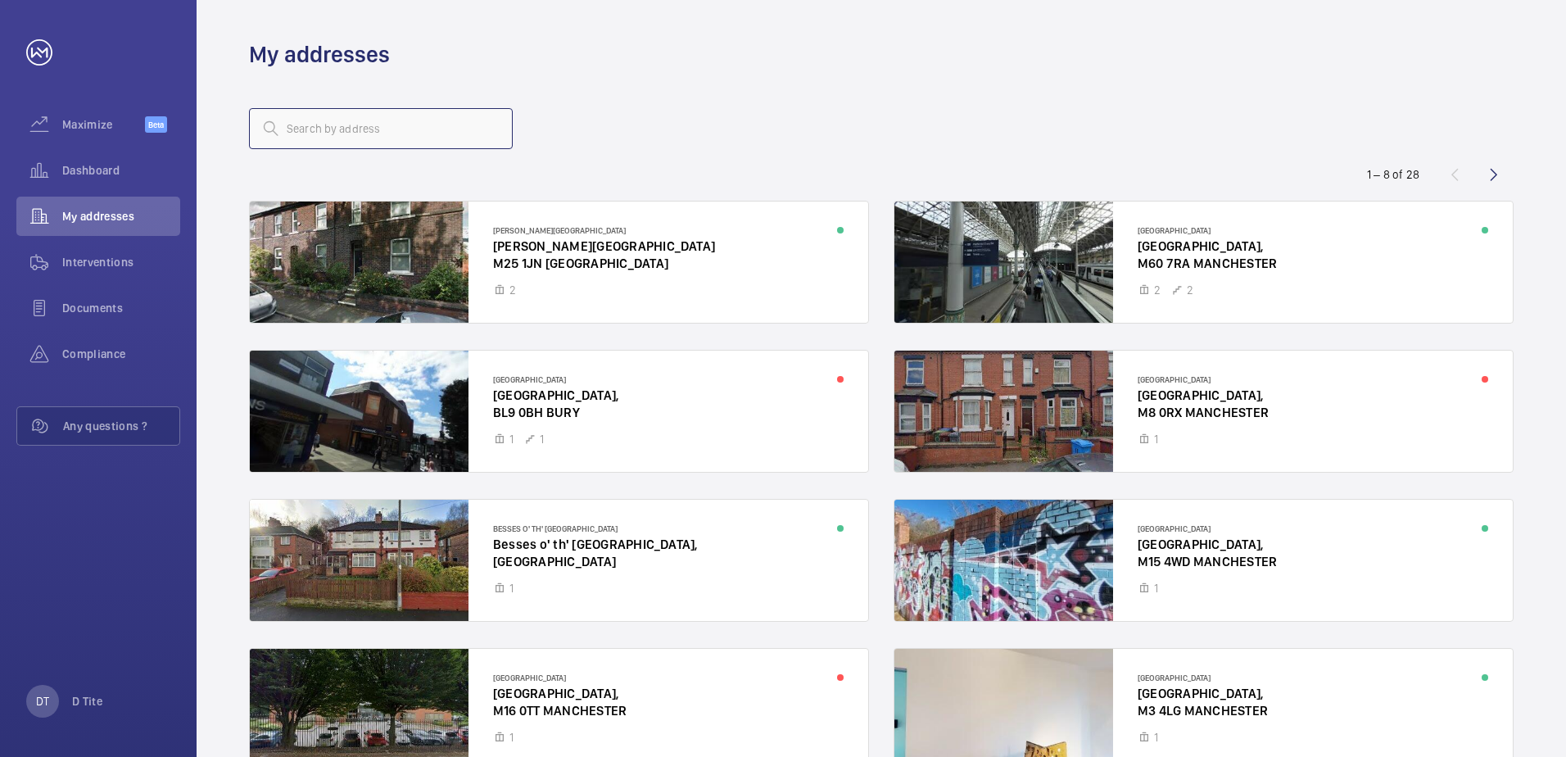
click at [451, 129] on input "text" at bounding box center [381, 128] width 264 height 41
click at [360, 121] on input "text" at bounding box center [381, 128] width 264 height 41
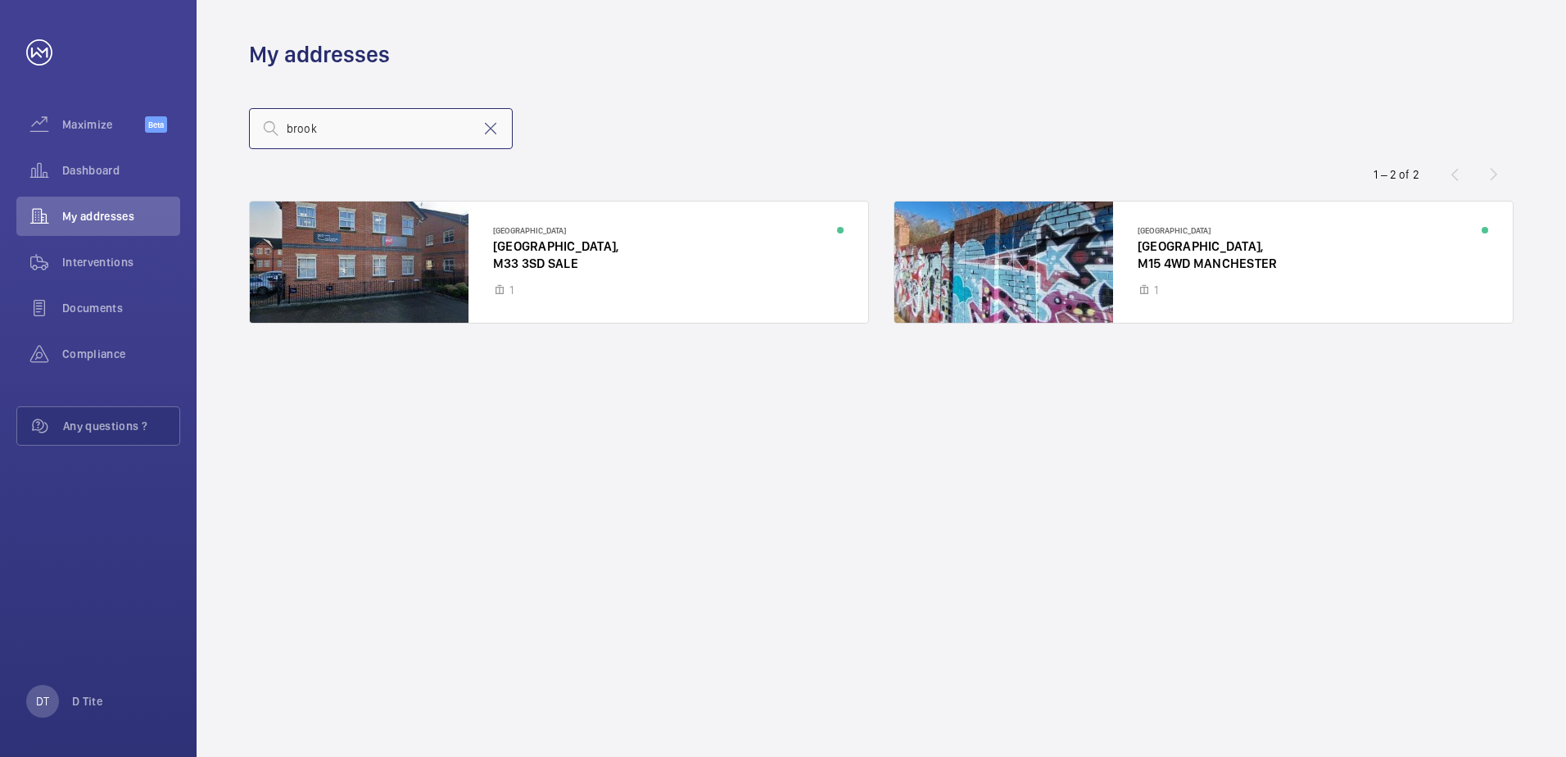
type input "brook"
